Goal: Feedback & Contribution: Submit feedback/report problem

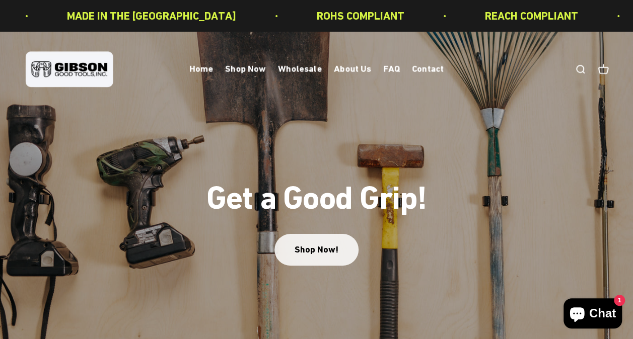
click at [326, 251] on link "Shop Now!" at bounding box center [316, 250] width 84 height 32
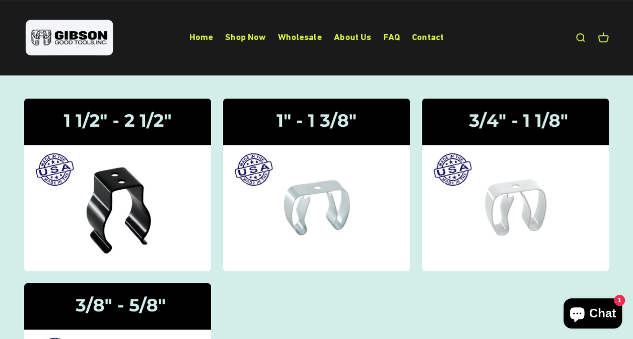
scroll to position [101, 0]
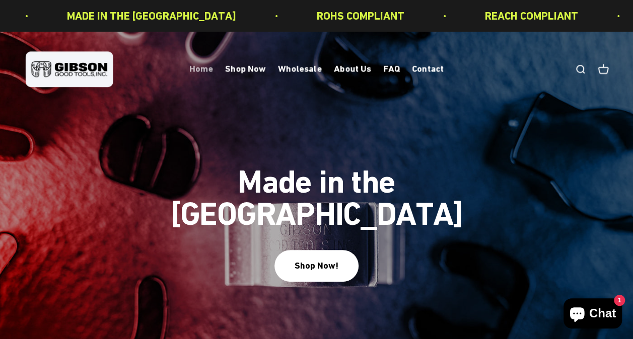
click at [207, 70] on link "Home" at bounding box center [201, 69] width 24 height 11
click at [427, 70] on link "Contact" at bounding box center [428, 69] width 32 height 11
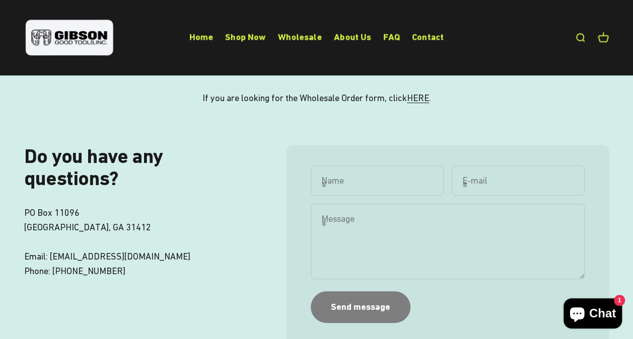
scroll to position [50, 0]
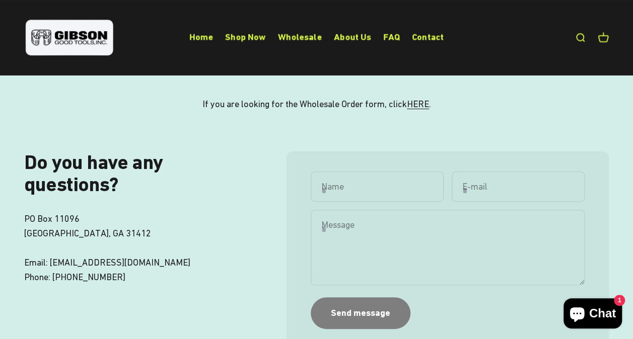
click at [370, 202] on input "Name" at bounding box center [376, 187] width 133 height 30
click at [368, 189] on input "Name" at bounding box center [376, 187] width 133 height 30
type input "**********"
click at [382, 255] on textarea "Message" at bounding box center [447, 247] width 274 height 75
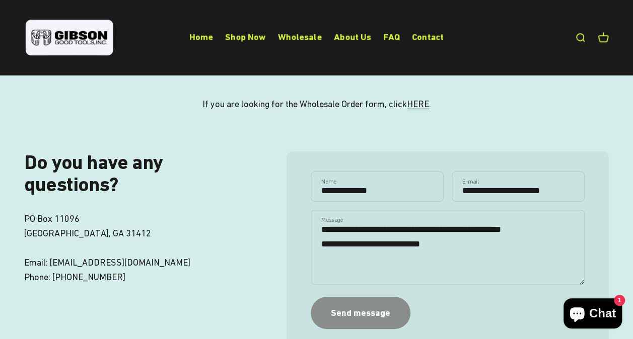
type textarea "**********"
click at [367, 316] on div "Send message" at bounding box center [360, 313] width 59 height 15
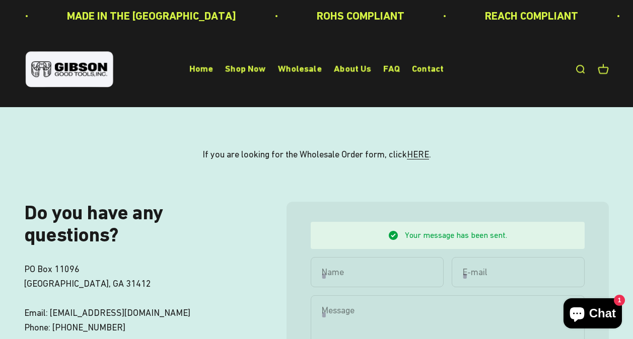
scroll to position [136, 0]
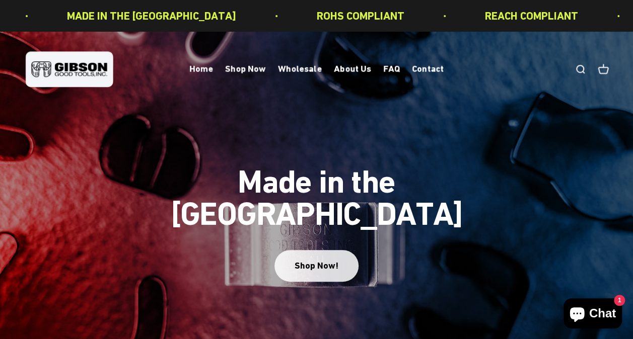
click at [329, 258] on button "Shop Now!" at bounding box center [316, 266] width 84 height 32
click at [308, 259] on div "Shop Now!" at bounding box center [316, 266] width 44 height 15
click at [236, 70] on link "Shop Now" at bounding box center [245, 69] width 41 height 11
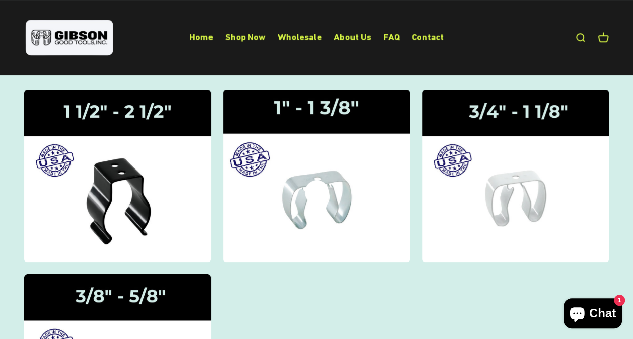
scroll to position [101, 0]
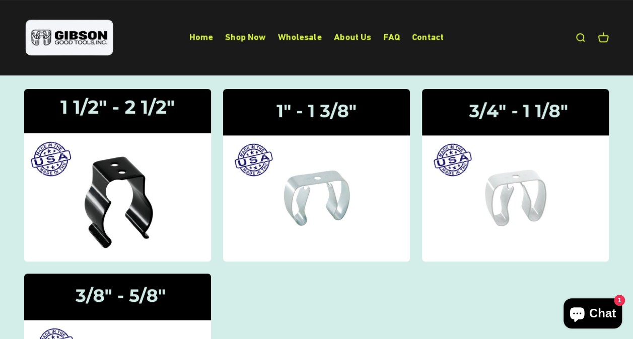
click at [140, 197] on img at bounding box center [118, 175] width 198 height 183
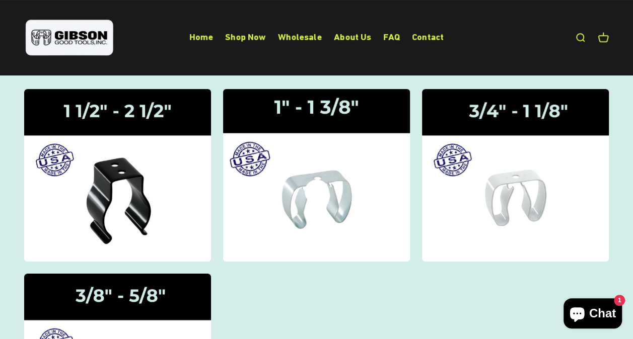
click at [335, 222] on img at bounding box center [316, 175] width 198 height 183
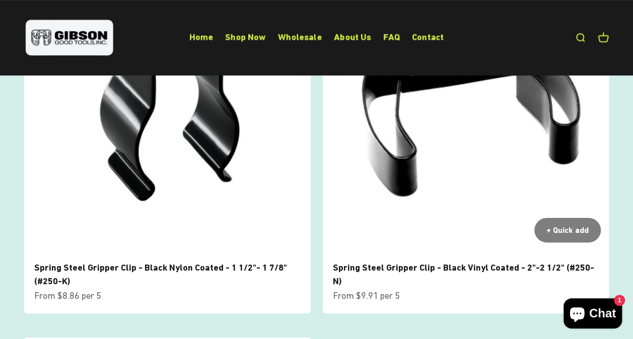
scroll to position [151, 0]
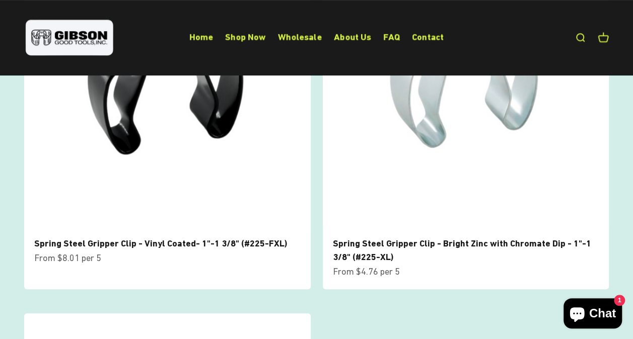
scroll to position [151, 0]
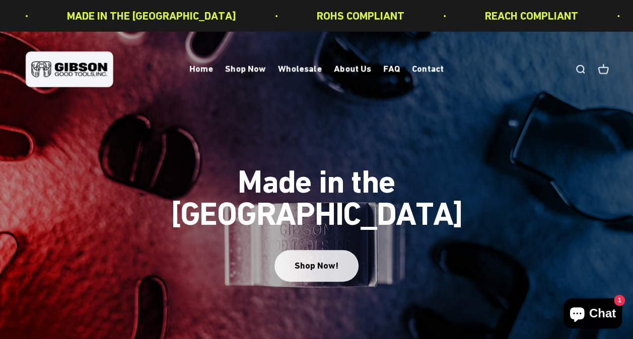
click at [307, 259] on div "Shop Now!" at bounding box center [316, 266] width 44 height 15
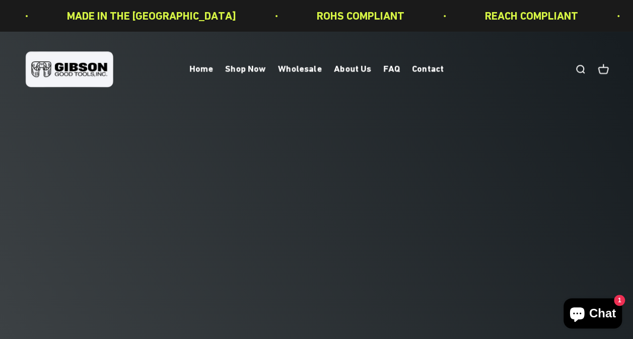
click at [320, 249] on slideshow-carousel "Made in the USA Shop Now! Get a Good Grip! Shop Now! 1 2" at bounding box center [316, 186] width 633 height 308
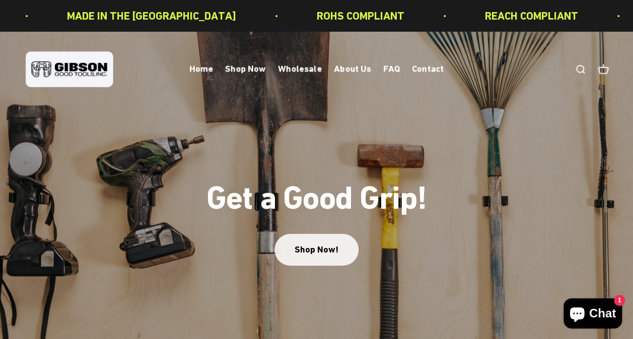
click at [323, 245] on link "Shop Now!" at bounding box center [316, 250] width 84 height 32
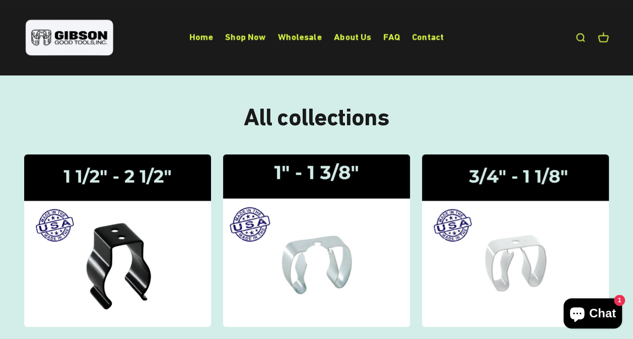
scroll to position [50, 0]
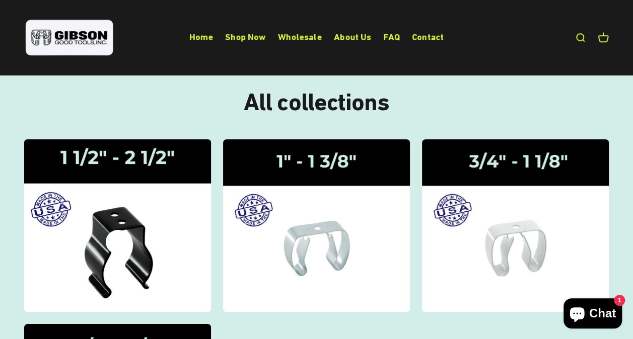
click at [153, 240] on img at bounding box center [118, 225] width 198 height 183
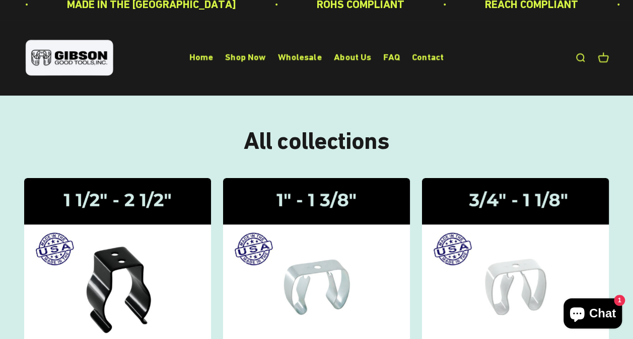
scroll to position [0, 0]
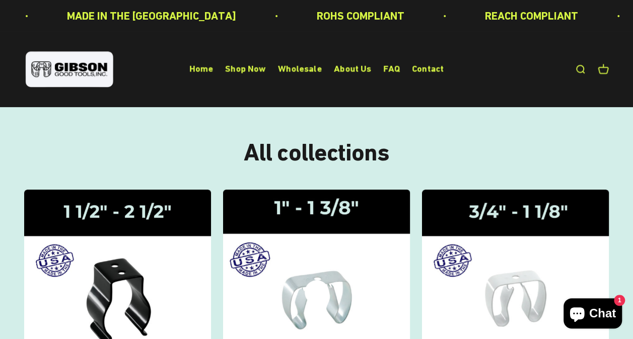
click at [366, 272] on img at bounding box center [316, 276] width 198 height 183
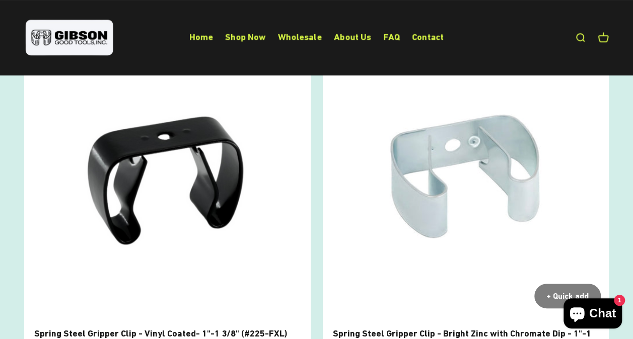
scroll to position [151, 0]
